Goal: Communication & Community: Answer question/provide support

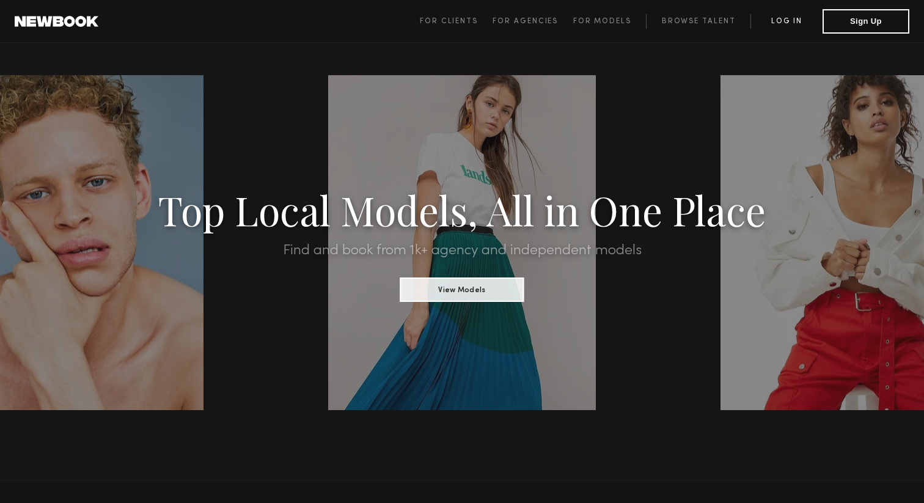
click at [784, 20] on link "Log in" at bounding box center [787, 21] width 72 height 15
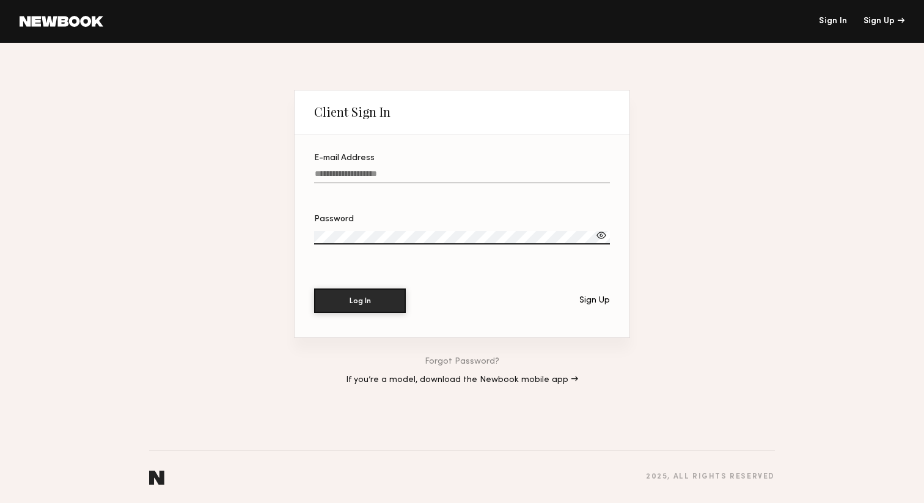
type input "**********"
click at [334, 296] on button "Log In" at bounding box center [360, 300] width 92 height 24
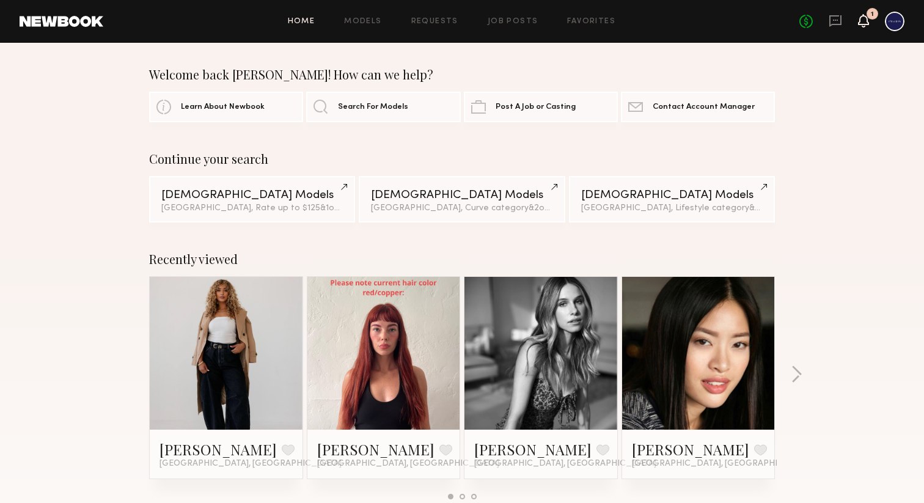
click at [863, 19] on icon at bounding box center [864, 20] width 10 height 9
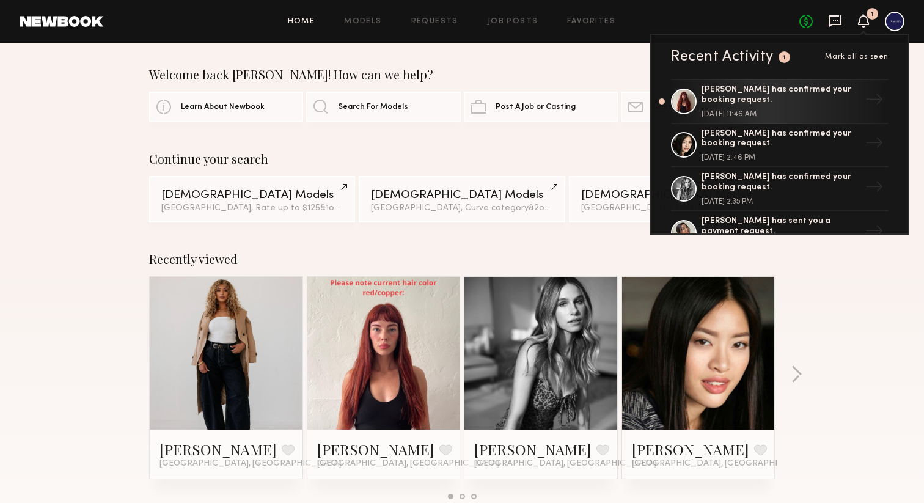
click at [835, 17] on icon at bounding box center [835, 20] width 13 height 13
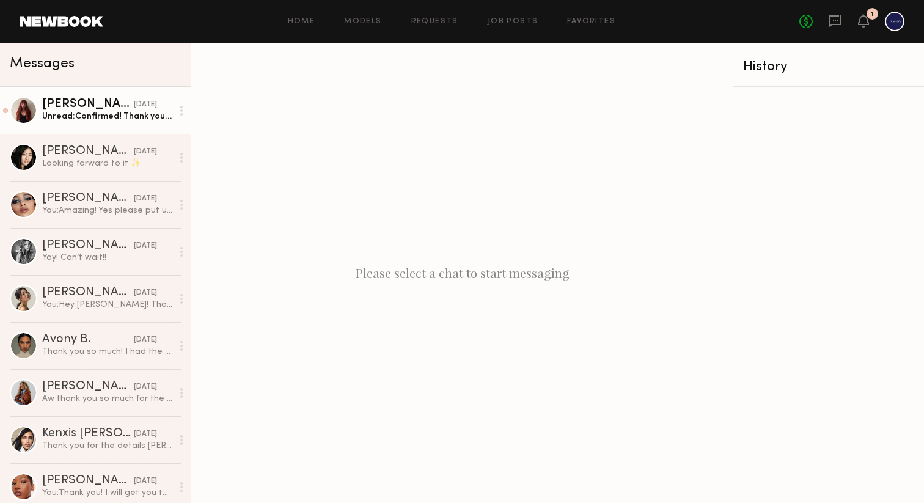
click at [97, 118] on div "Unread: Confirmed! Thank you so much and so excited to work with the Pashion te…" at bounding box center [107, 117] width 130 height 12
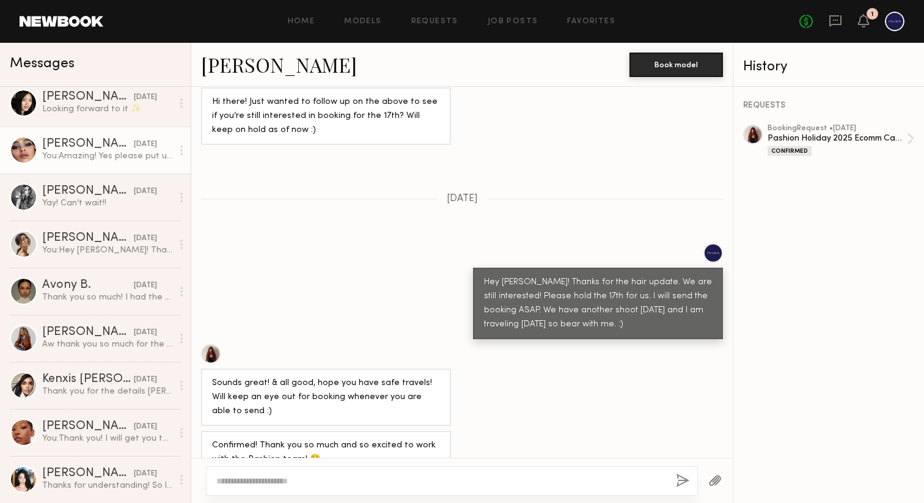
scroll to position [77, 0]
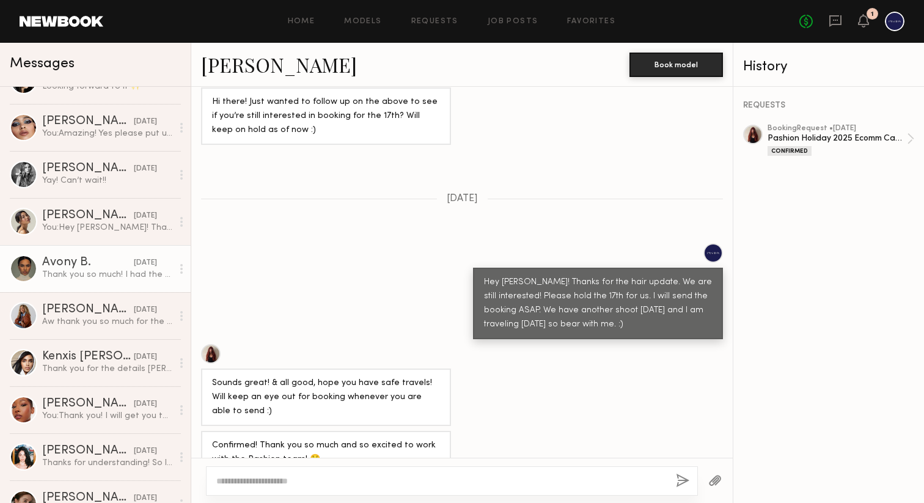
click at [79, 273] on div "Thank you so much! I had the best time, the team was amazing, can’t wait to see…" at bounding box center [107, 275] width 130 height 12
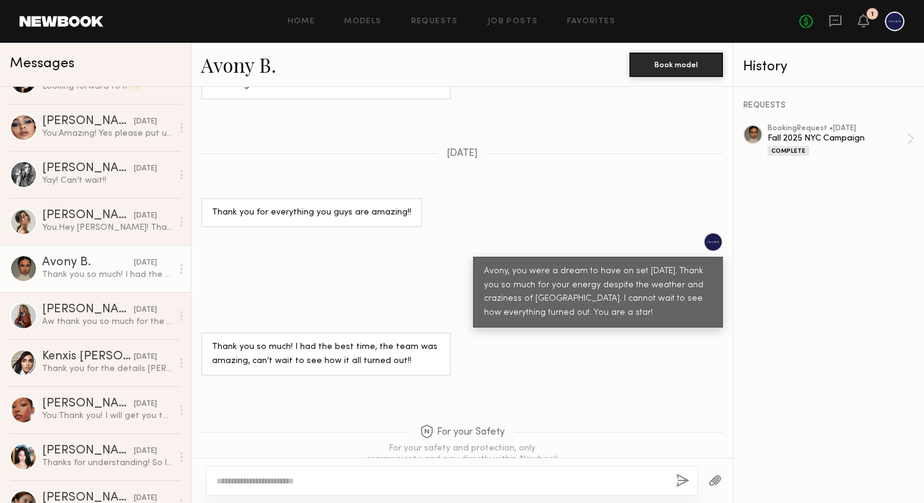
scroll to position [583, 0]
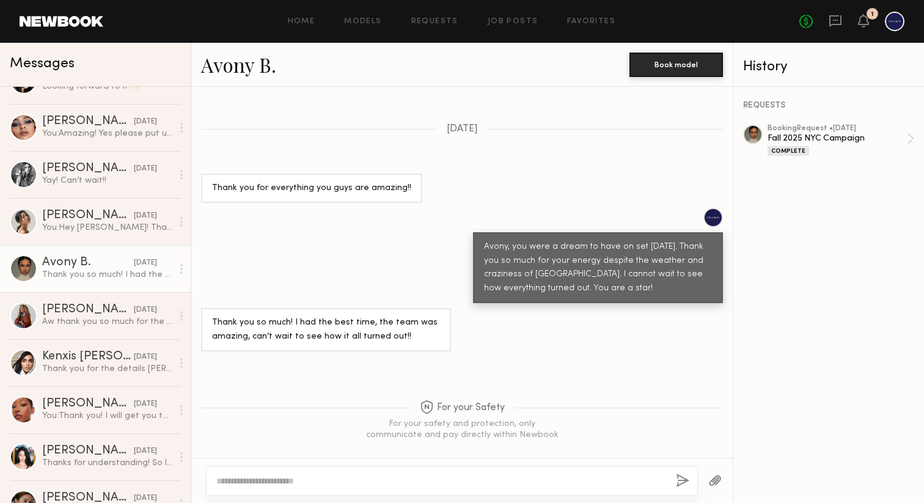
click at [365, 486] on textarea at bounding box center [441, 481] width 450 height 12
paste textarea "**********"
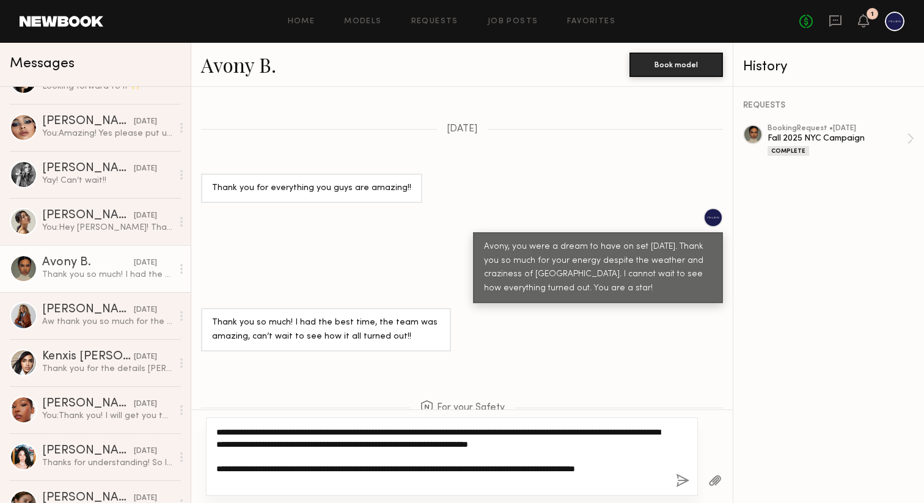
paste textarea "**********"
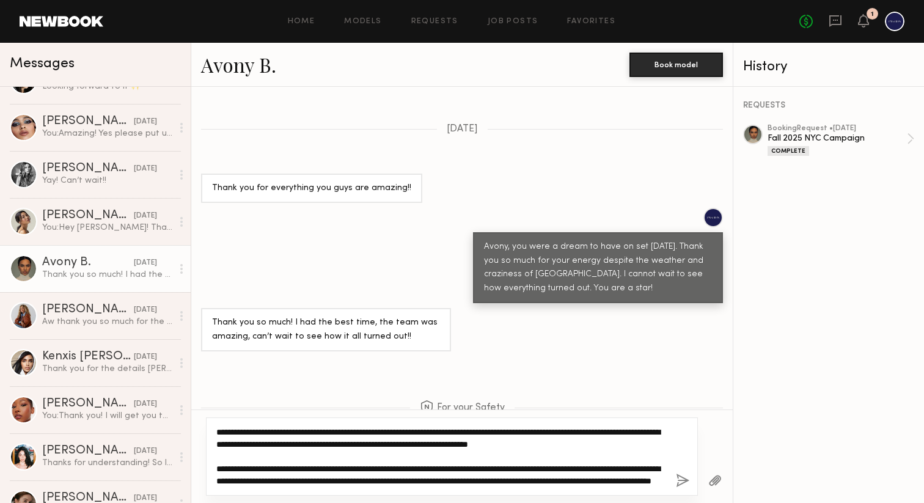
scroll to position [35, 0]
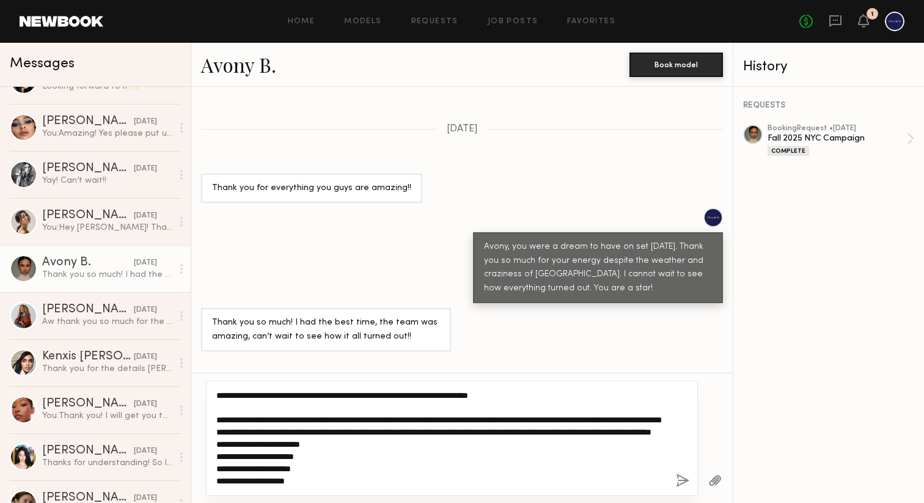
drag, startPoint x: 252, startPoint y: 409, endPoint x: 482, endPoint y: 427, distance: 231.0
click at [482, 427] on textarea "**********" at bounding box center [441, 438] width 450 height 98
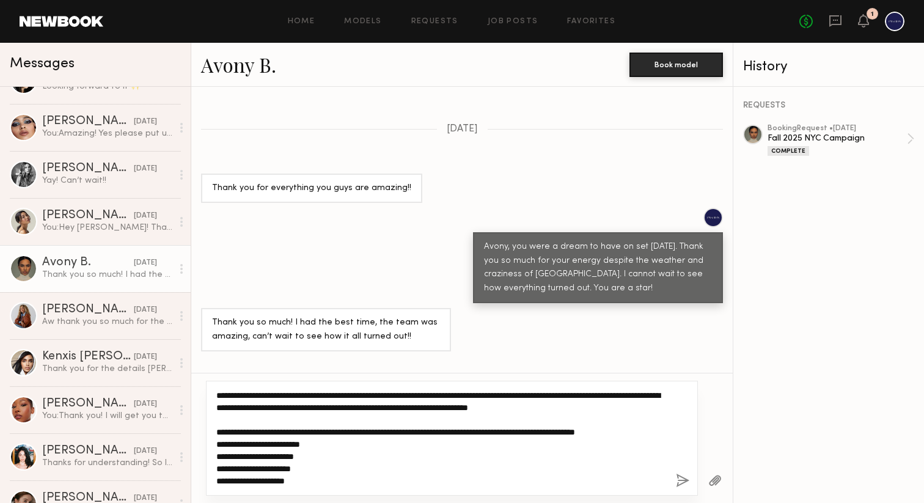
scroll to position [24, 0]
type textarea "**********"
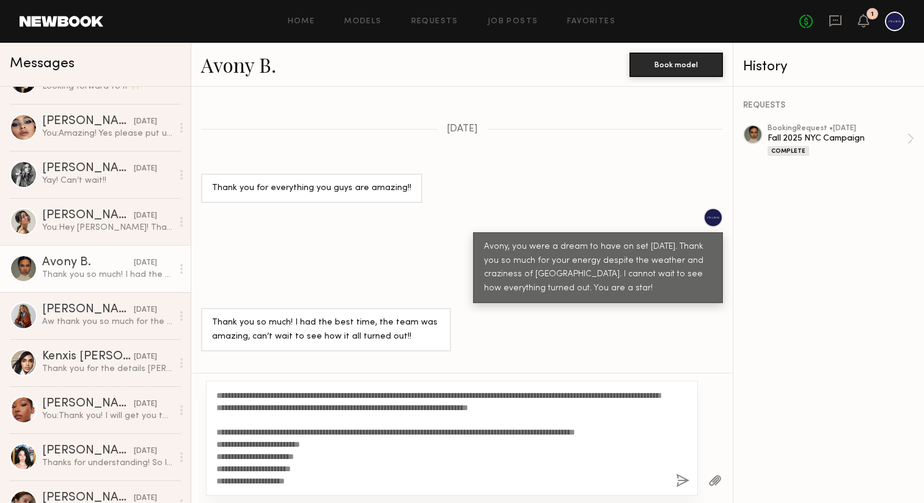
click at [683, 482] on button "button" at bounding box center [682, 481] width 13 height 15
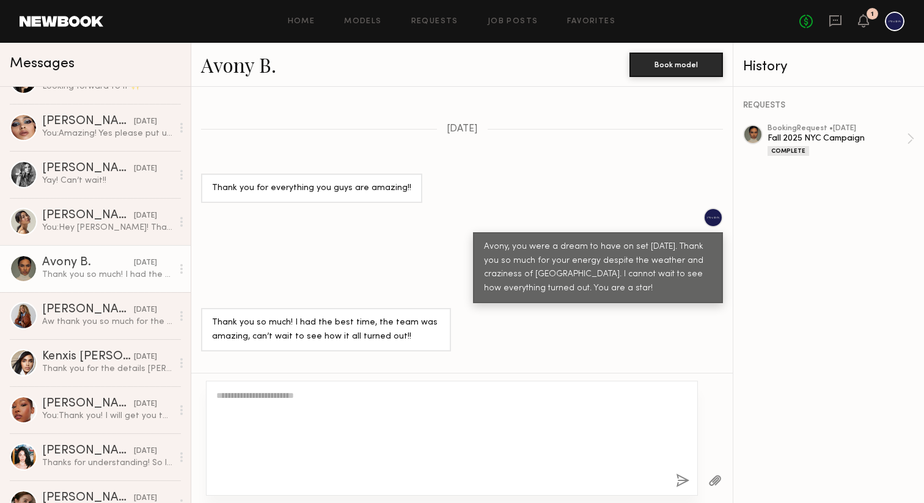
scroll to position [0, 0]
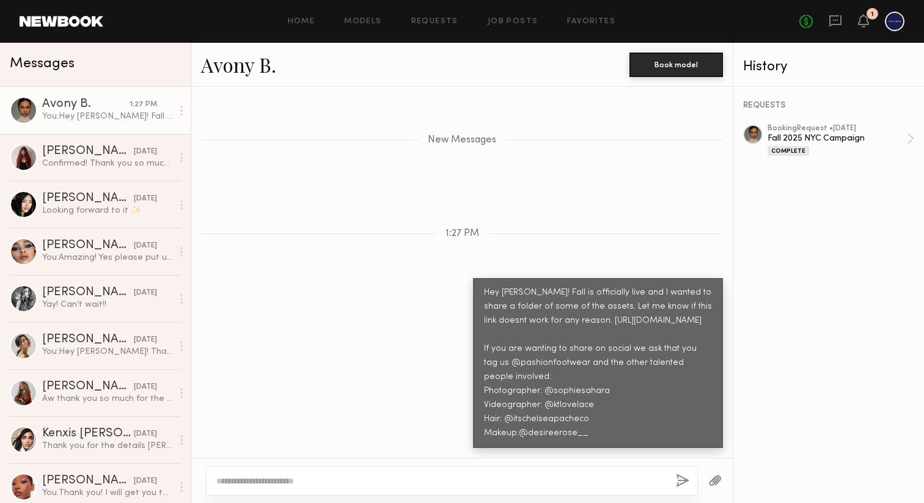
click at [556, 304] on div "Hey [PERSON_NAME]! Fall is officially live and I wanted to share a folder of so…" at bounding box center [598, 363] width 228 height 154
click at [555, 309] on div "Hey [PERSON_NAME]! Fall is officially live and I wanted to share a folder of so…" at bounding box center [598, 363] width 228 height 154
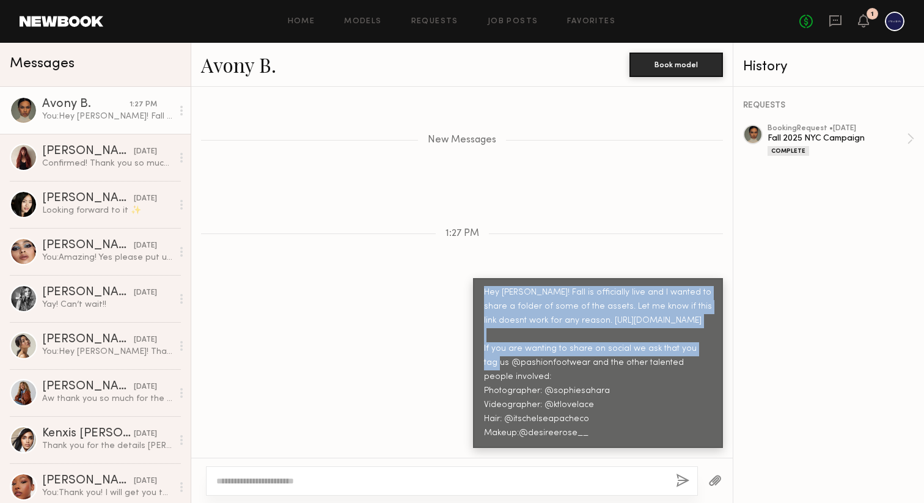
click at [555, 309] on div "Hey [PERSON_NAME]! Fall is officially live and I wanted to share a folder of so…" at bounding box center [598, 363] width 228 height 154
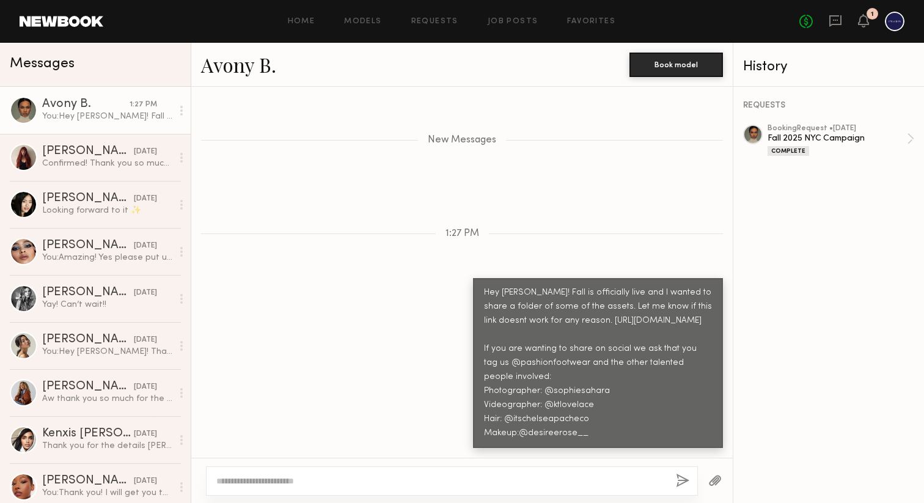
click at [471, 320] on div "Hey [PERSON_NAME]! Fall is officially live and I wanted to share a folder of so…" at bounding box center [461, 362] width 541 height 169
click at [865, 23] on icon at bounding box center [864, 20] width 10 height 9
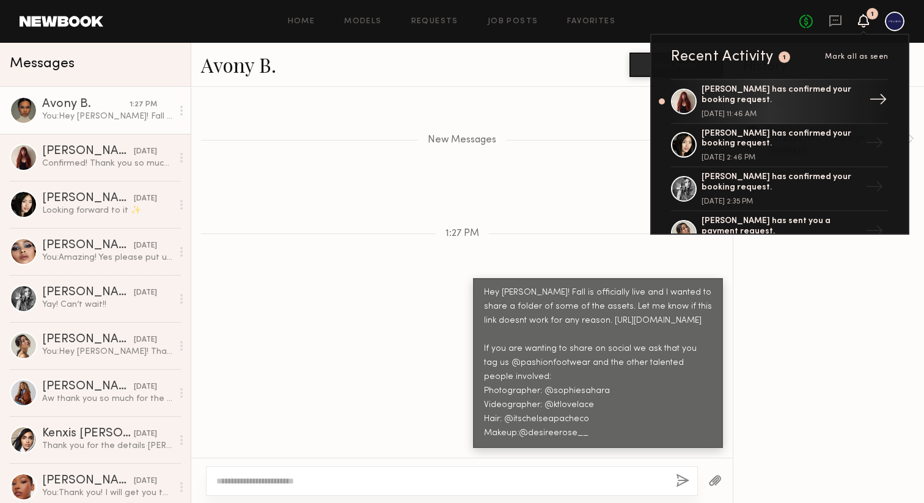
click at [788, 94] on div "[PERSON_NAME] has confirmed your booking request." at bounding box center [781, 95] width 159 height 21
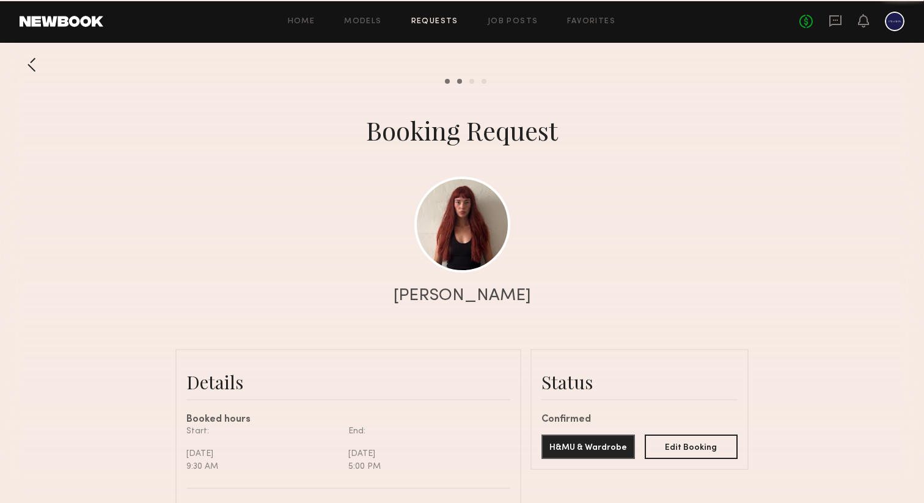
scroll to position [1765, 0]
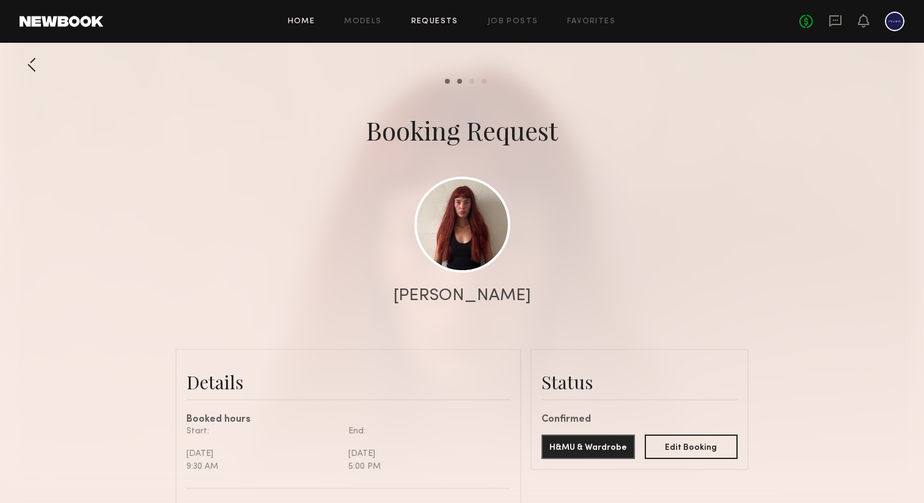
click at [298, 24] on link "Home" at bounding box center [302, 22] width 28 height 8
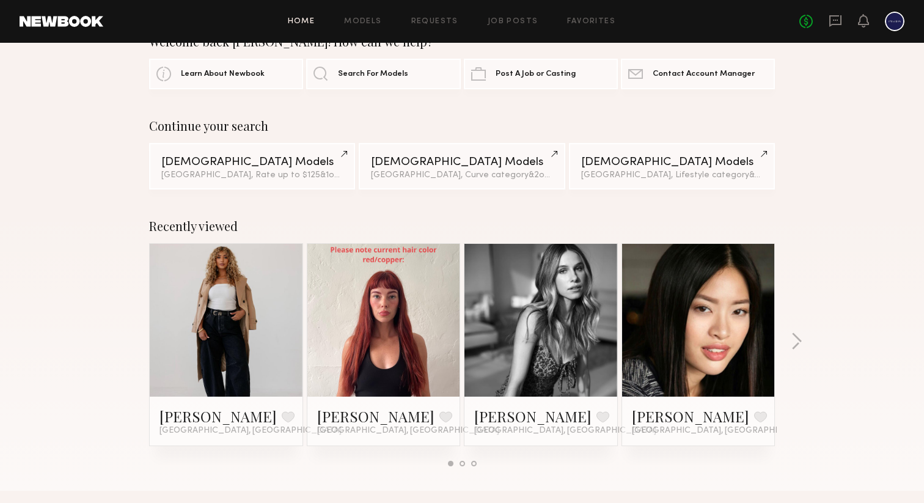
scroll to position [34, 0]
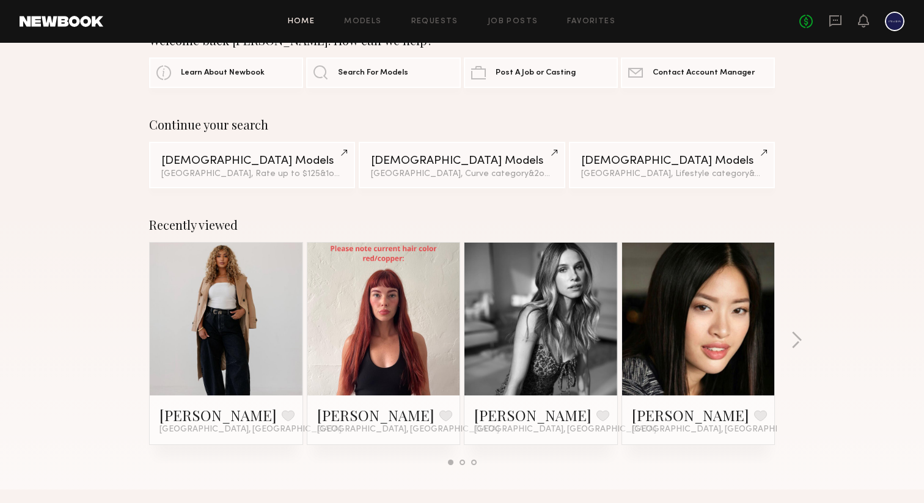
click at [501, 305] on div at bounding box center [540, 319] width 153 height 153
click at [543, 273] on link at bounding box center [541, 319] width 75 height 153
